Goal: Check status: Check status

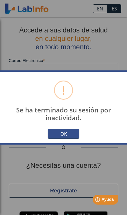
scroll to position [37, 0]
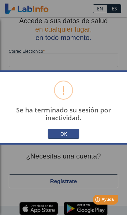
click at [76, 135] on button "OK" at bounding box center [64, 134] width 32 height 10
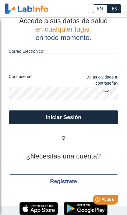
click at [101, 54] on input "Correo Electronico" at bounding box center [64, 60] width 110 height 13
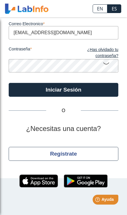
type input "[EMAIL_ADDRESS][DOMAIN_NAME]"
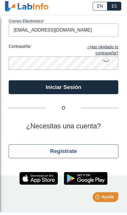
click at [98, 89] on button "Iniciar Sesión" at bounding box center [64, 90] width 110 height 14
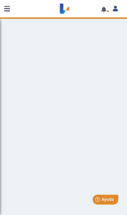
scroll to position [0, 0]
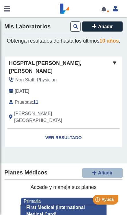
click at [87, 130] on link "Ver Resultado" at bounding box center [64, 138] width 118 height 18
click at [86, 129] on link "Ver Resultado" at bounding box center [64, 138] width 118 height 18
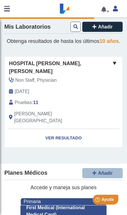
scroll to position [0, 0]
click at [79, 131] on link "Ver Resultado" at bounding box center [64, 138] width 118 height 18
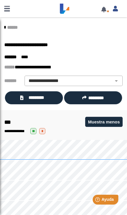
click at [55, 100] on link "*********" at bounding box center [34, 97] width 58 height 13
